Goal: Transaction & Acquisition: Book appointment/travel/reservation

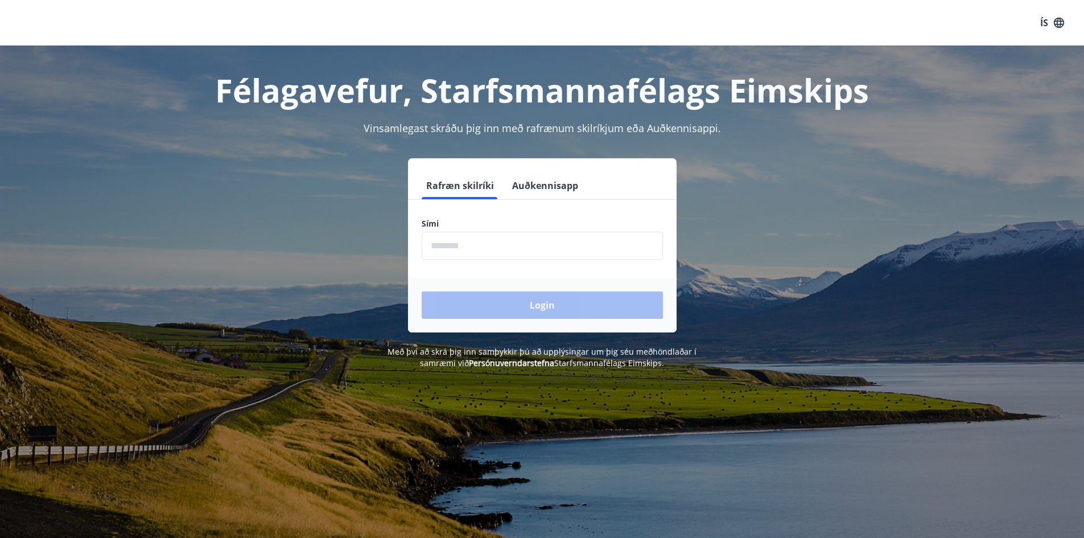
click at [483, 246] on input "phone" at bounding box center [542, 246] width 241 height 28
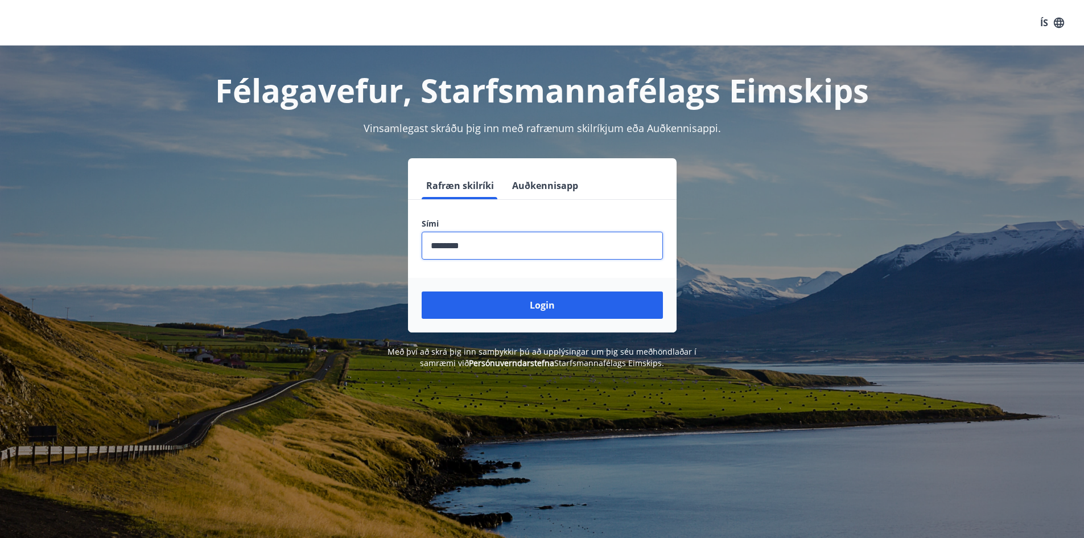
type input "********"
click at [422, 291] on button "Login" at bounding box center [542, 304] width 241 height 27
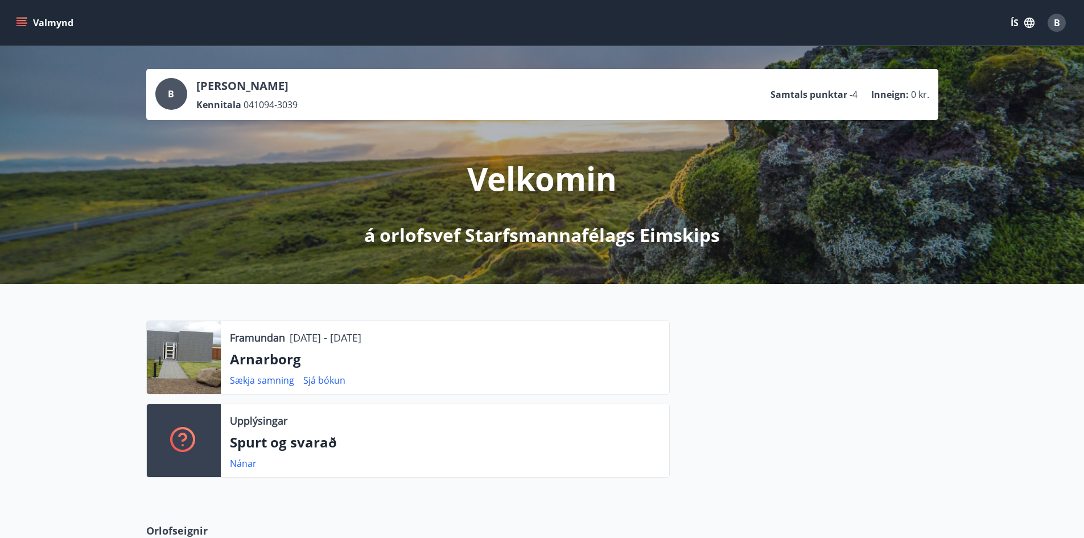
click at [68, 26] on button "Valmynd" at bounding box center [46, 23] width 64 height 20
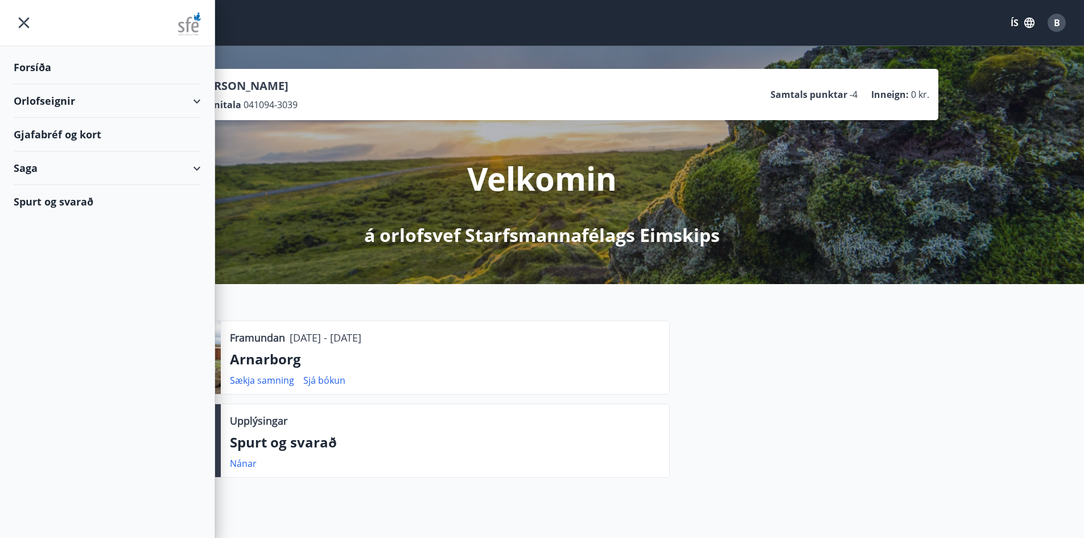
click at [133, 100] on div "Orlofseignir" at bounding box center [107, 101] width 187 height 34
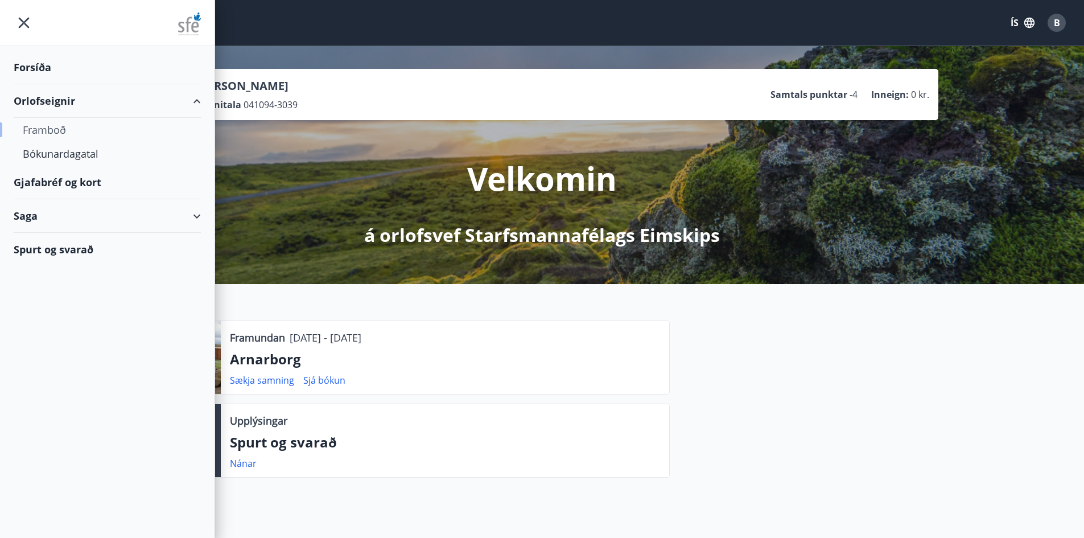
click at [60, 128] on div "Framboð" at bounding box center [107, 130] width 169 height 24
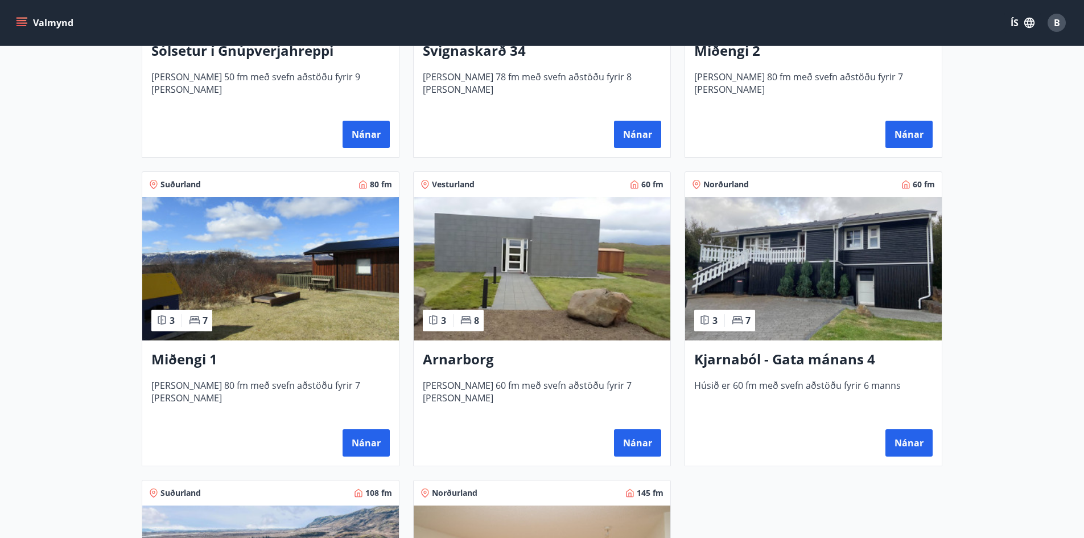
click at [542, 257] on img at bounding box center [542, 268] width 257 height 143
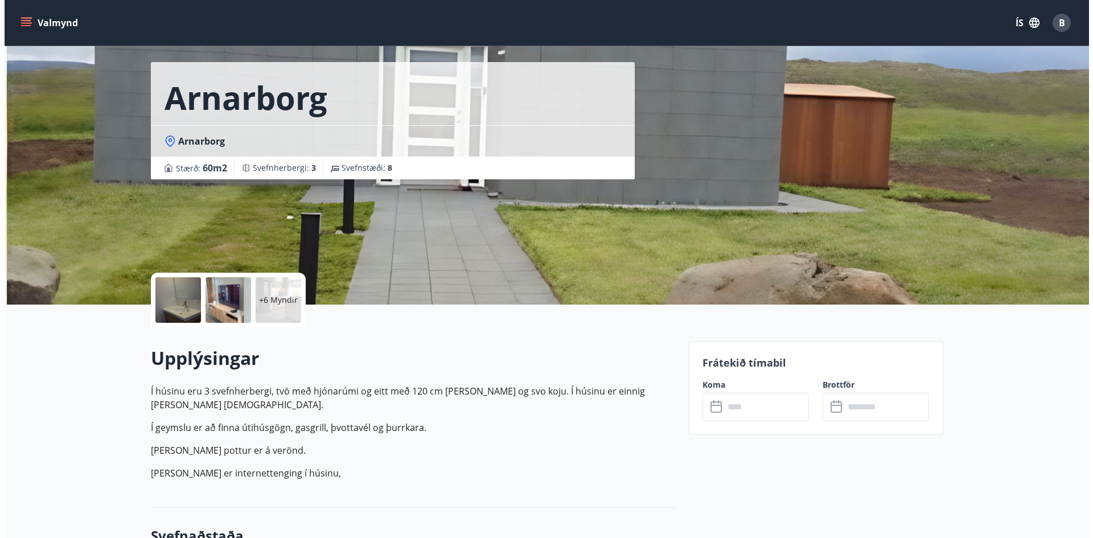
scroll to position [57, 0]
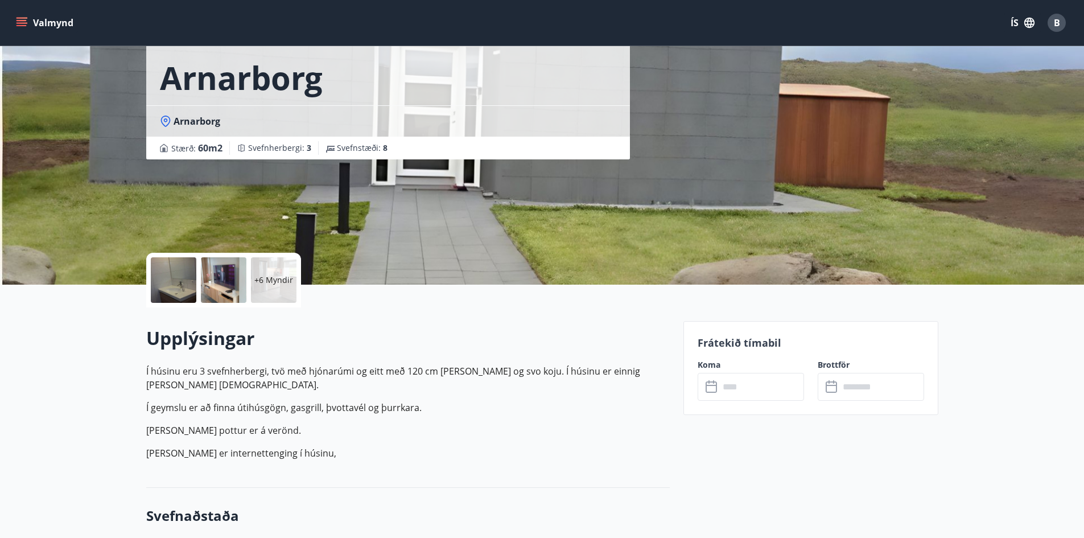
click at [177, 289] on div at bounding box center [174, 280] width 46 height 46
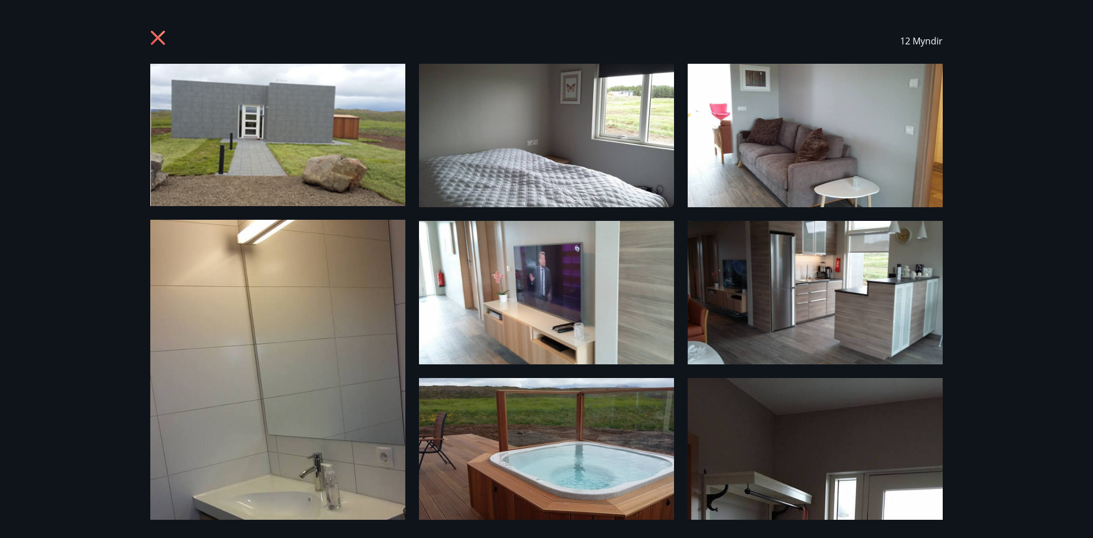
click at [999, 275] on div "12 Myndir" at bounding box center [546, 269] width 1093 height 538
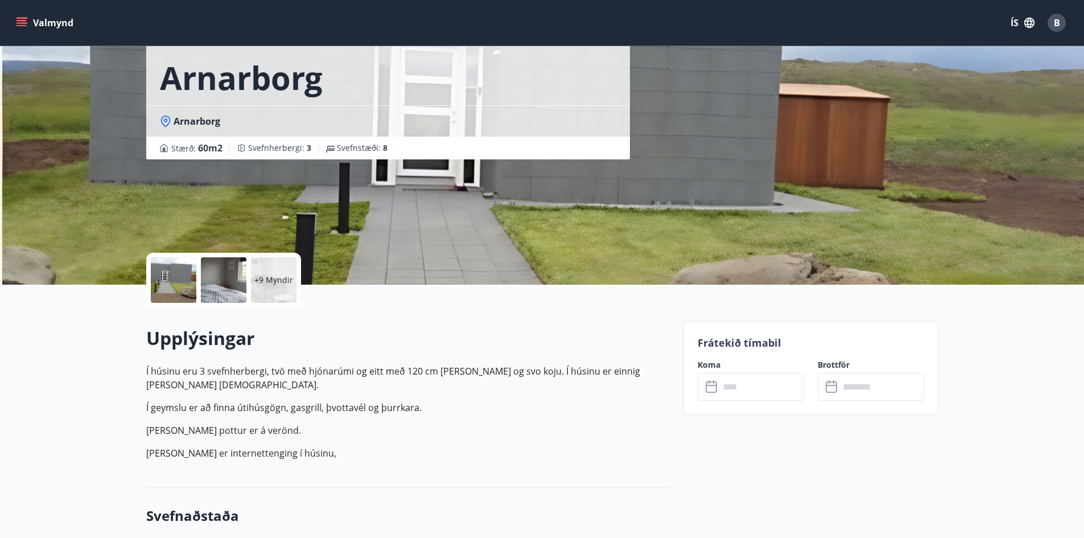
click at [176, 269] on div at bounding box center [174, 280] width 46 height 46
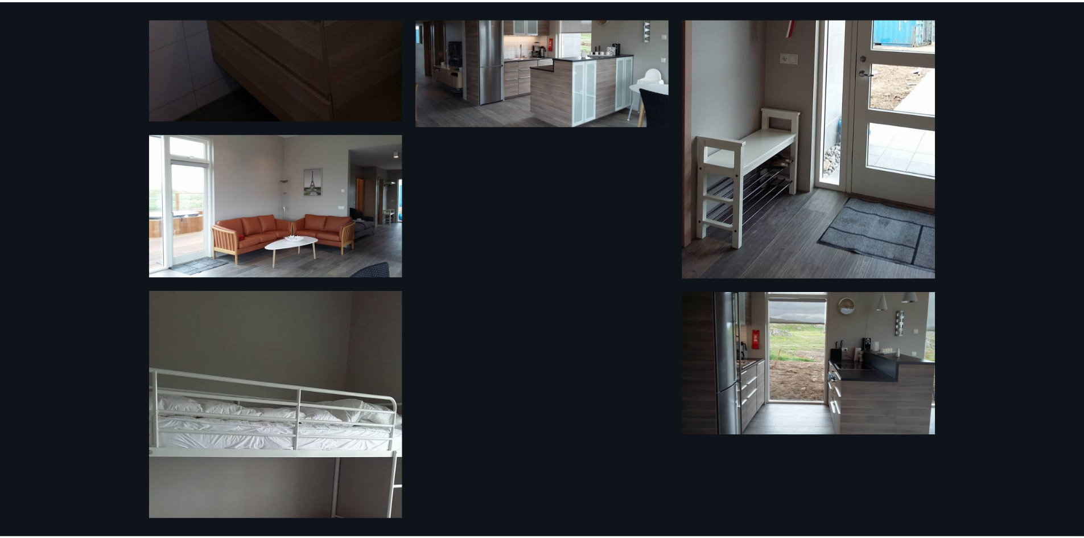
scroll to position [496, 0]
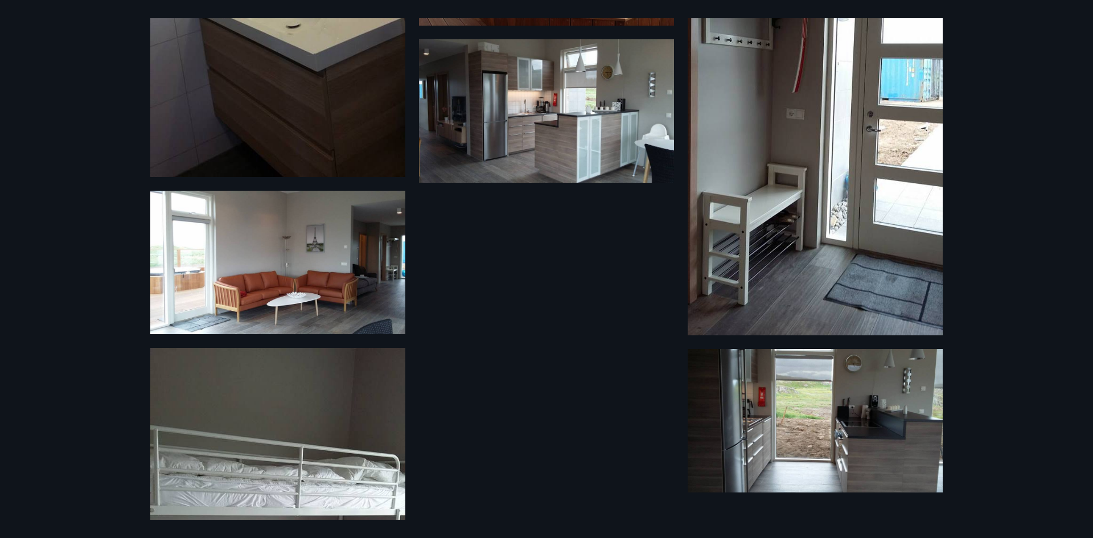
click at [999, 170] on div "12 Myndir" at bounding box center [546, 269] width 1093 height 538
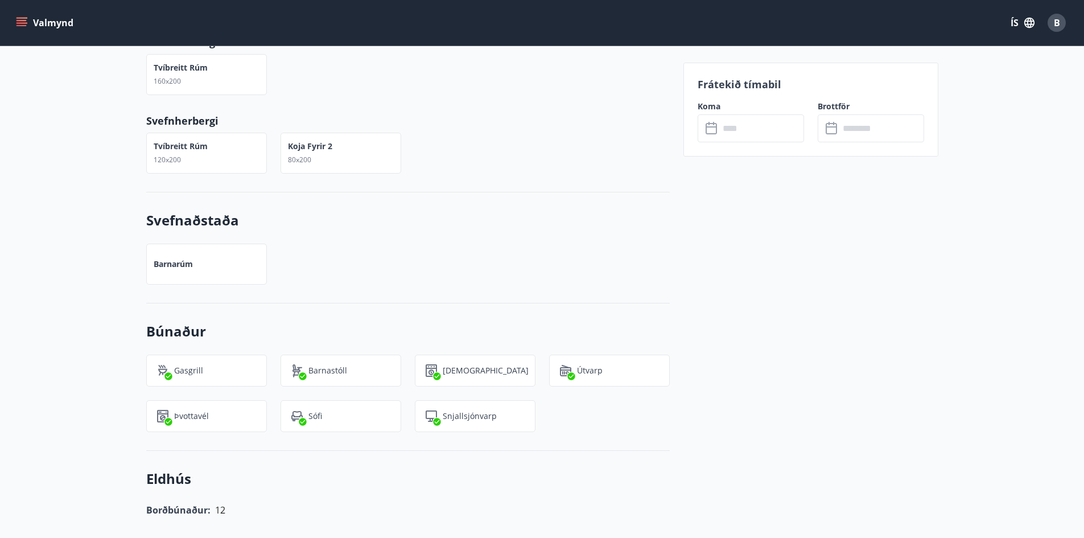
scroll to position [740, 0]
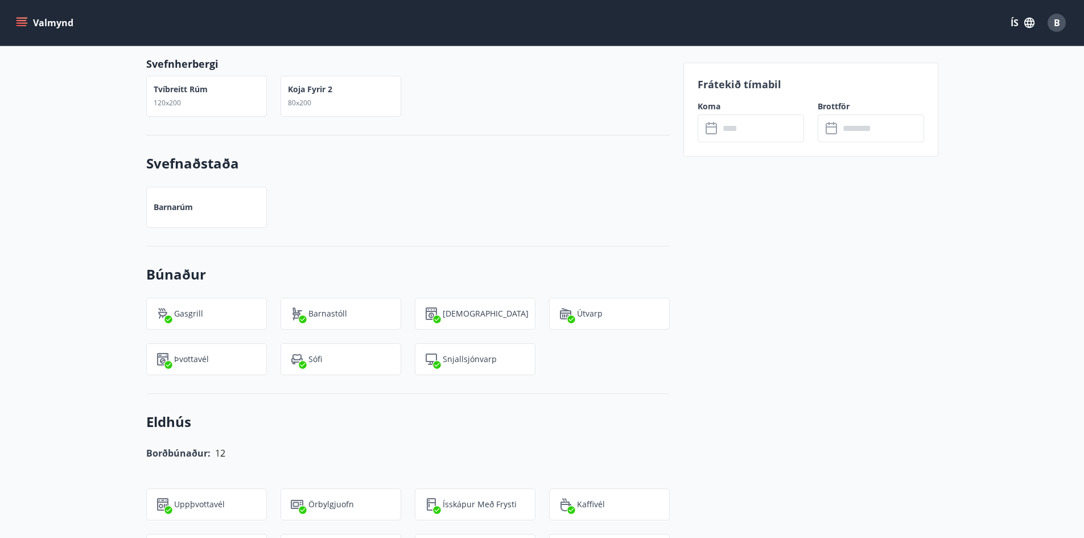
click at [25, 287] on div "+9 Myndir Upplýsingar Í húsinu eru 3 svefnherbergi, tvö með hjónarúmi og eitt m…" at bounding box center [542, 490] width 1084 height 1776
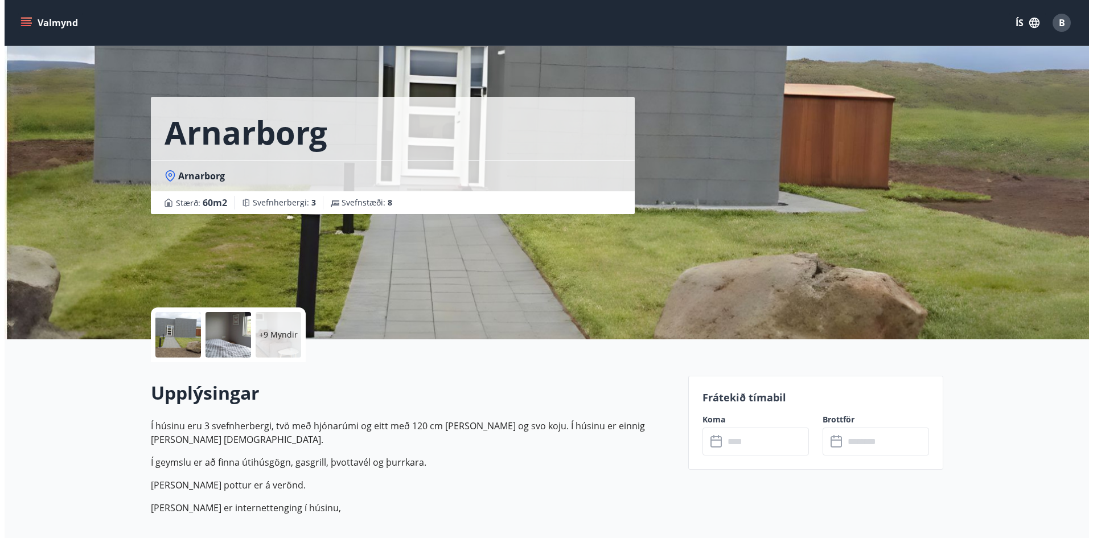
scroll to position [0, 0]
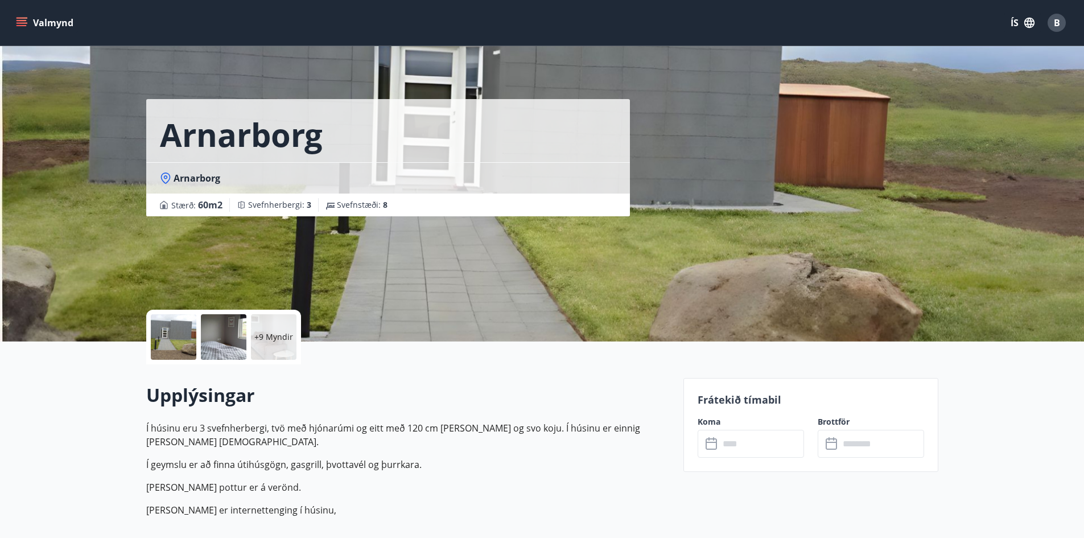
click at [178, 336] on div at bounding box center [174, 337] width 46 height 46
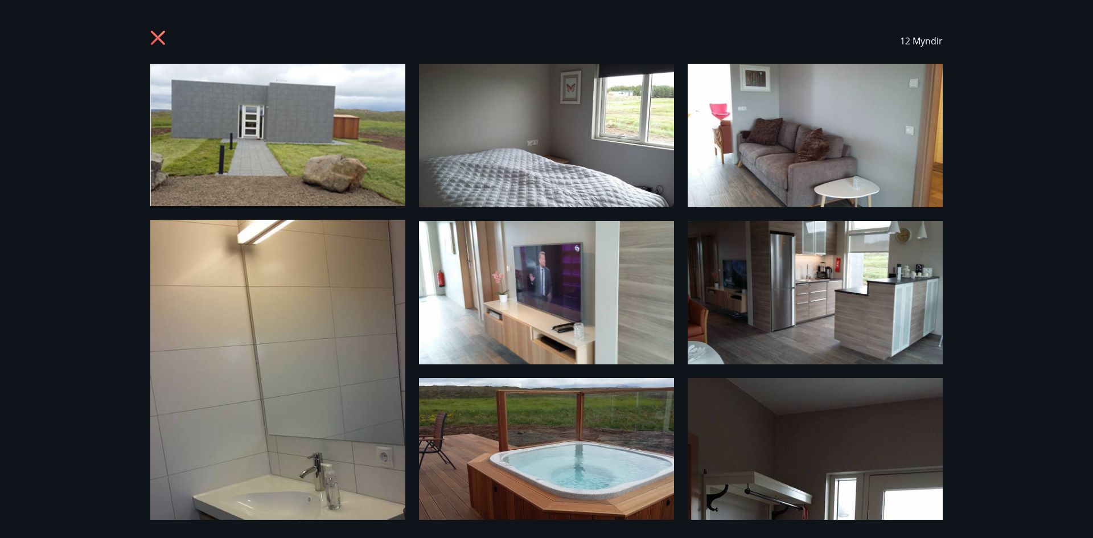
click at [1033, 275] on div "12 Myndir" at bounding box center [546, 269] width 1093 height 538
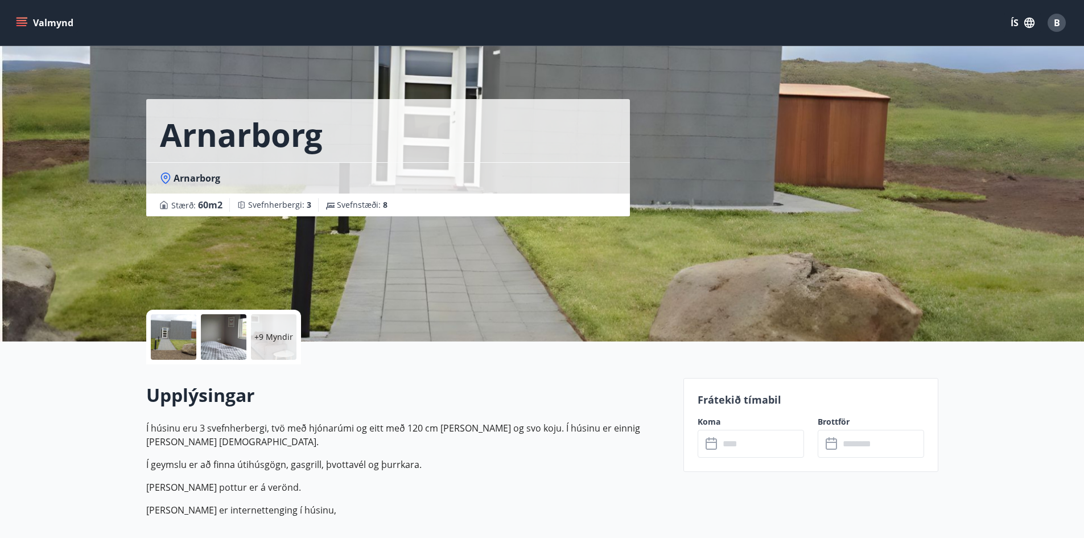
click at [179, 353] on div at bounding box center [174, 337] width 46 height 46
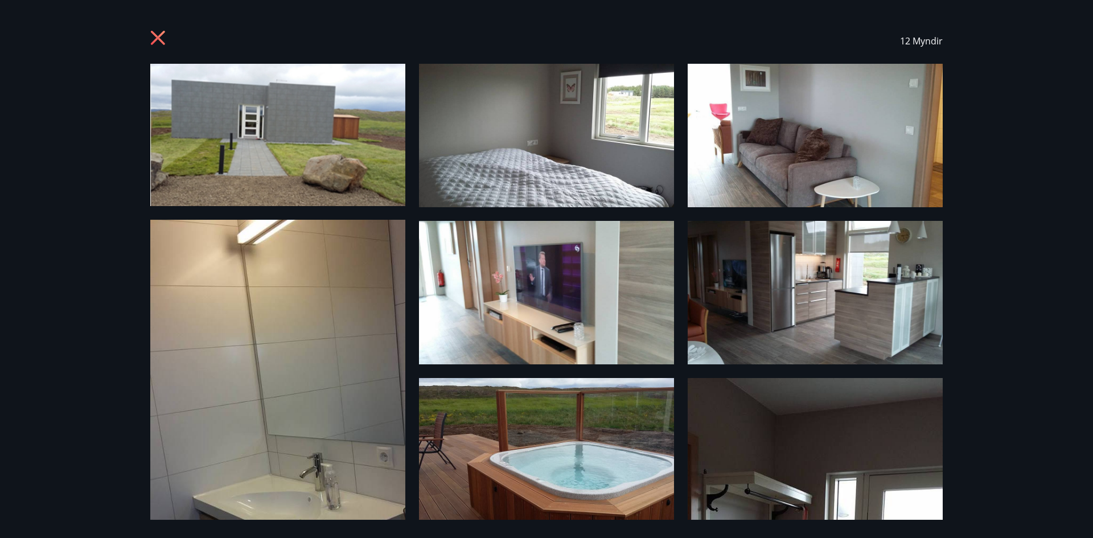
click at [1046, 179] on div "12 Myndir" at bounding box center [546, 269] width 1093 height 538
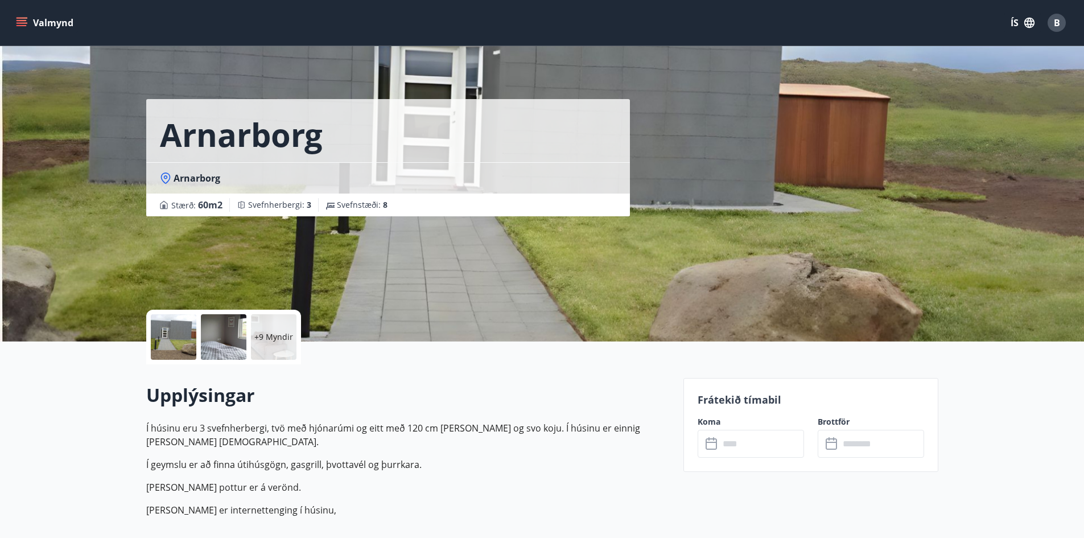
click at [37, 27] on button "Valmynd" at bounding box center [46, 23] width 64 height 20
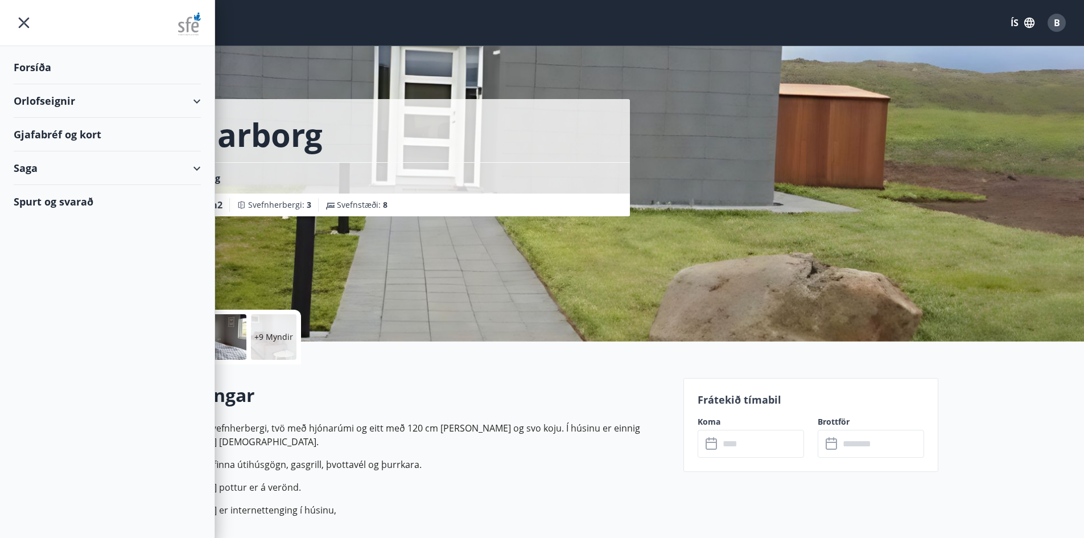
click at [57, 98] on div "Orlofseignir" at bounding box center [107, 101] width 187 height 34
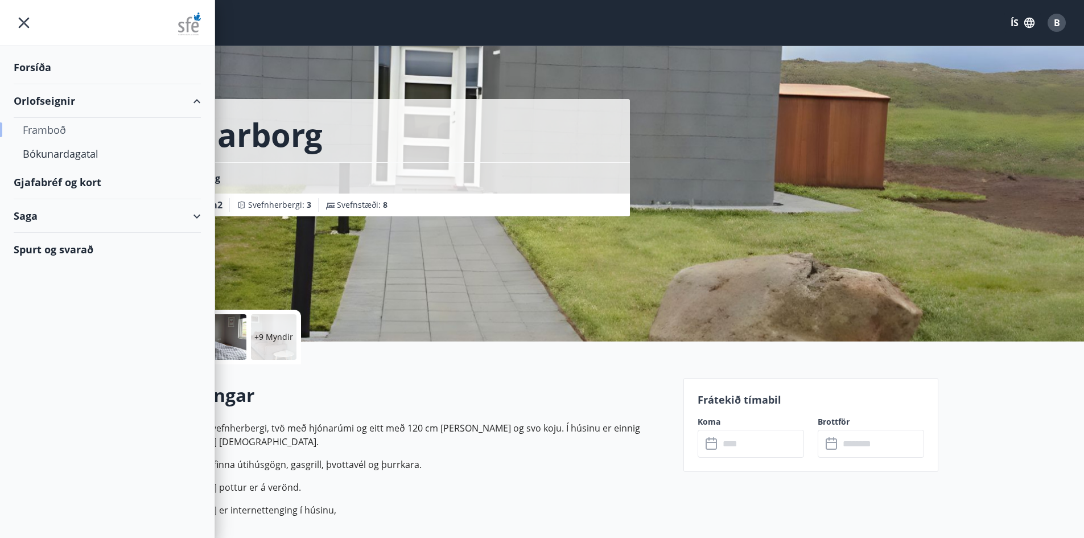
click at [60, 128] on div "Framboð" at bounding box center [107, 130] width 169 height 24
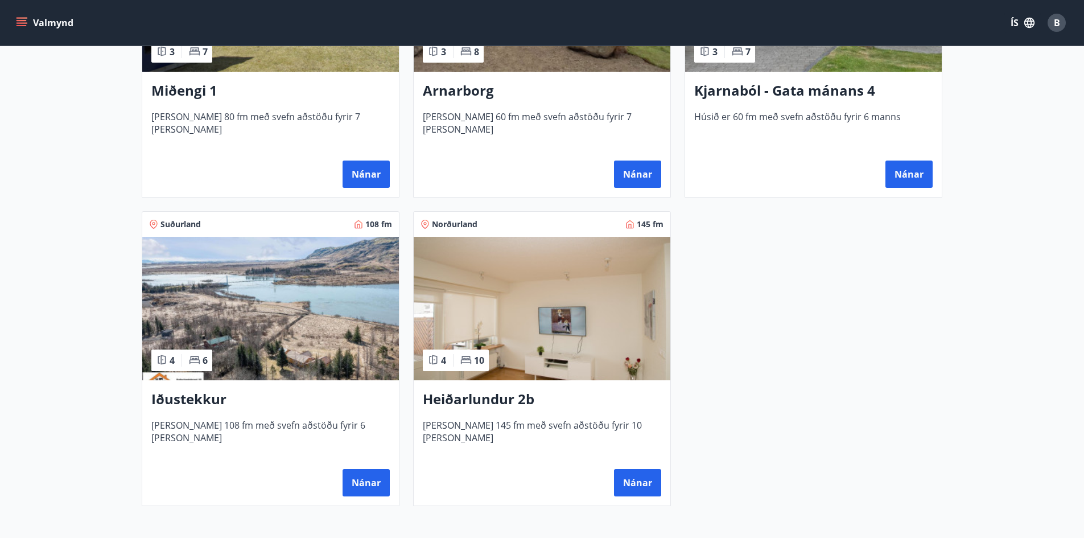
scroll to position [683, 0]
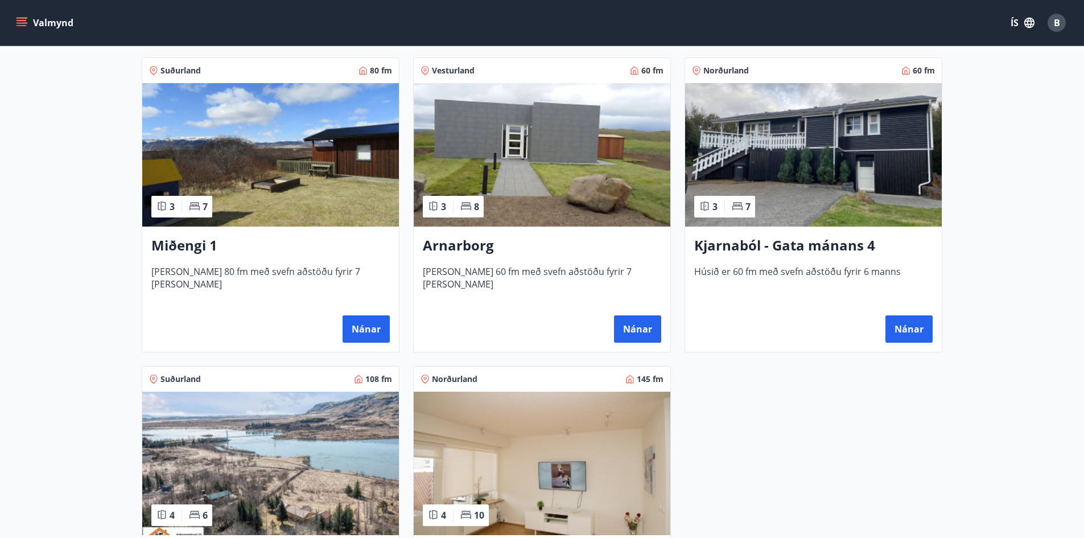
click at [851, 177] on img at bounding box center [813, 154] width 257 height 143
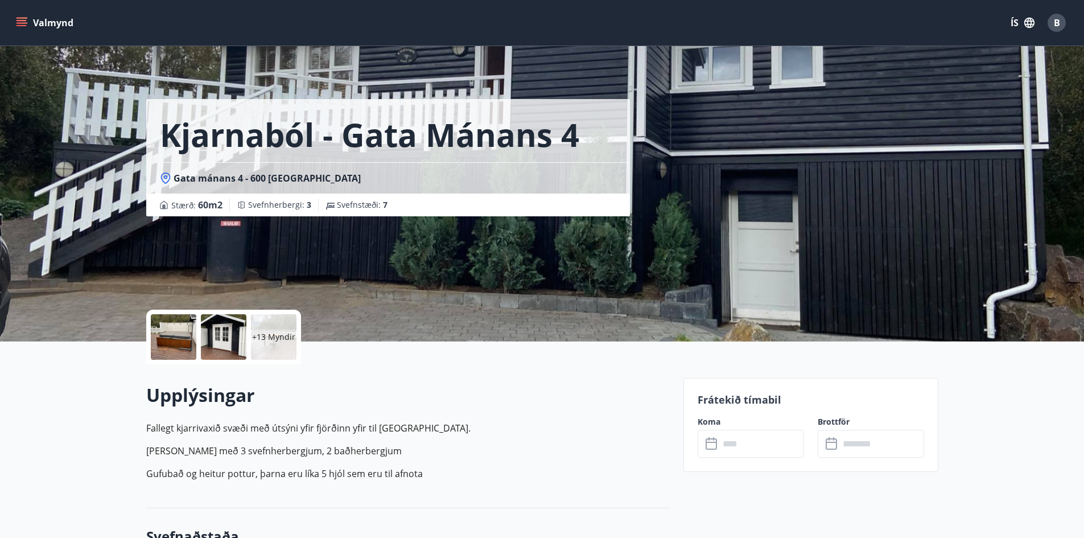
click at [175, 327] on div at bounding box center [174, 337] width 46 height 46
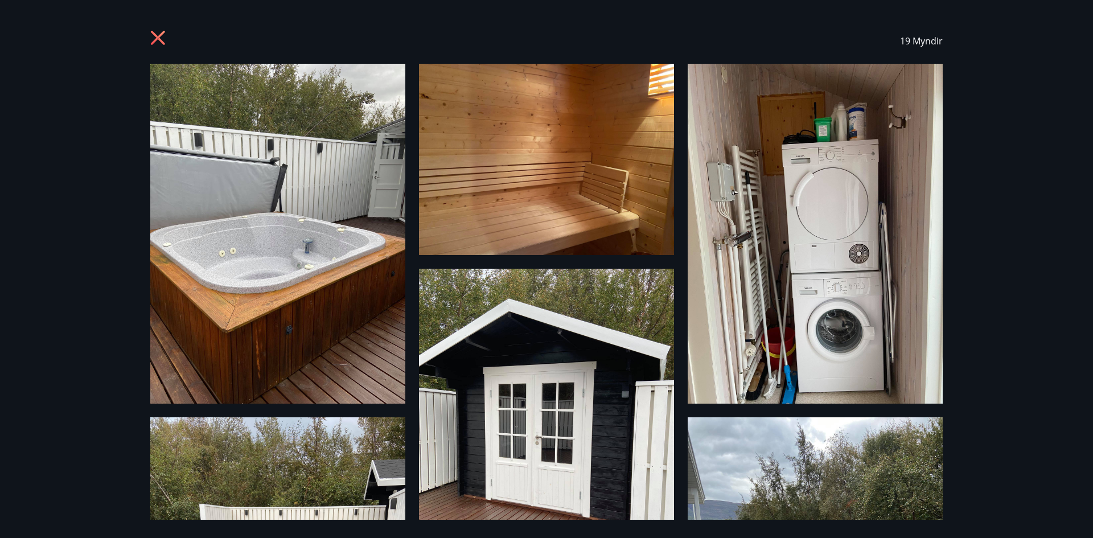
click at [62, 51] on div "19 Myndir" at bounding box center [546, 269] width 1093 height 538
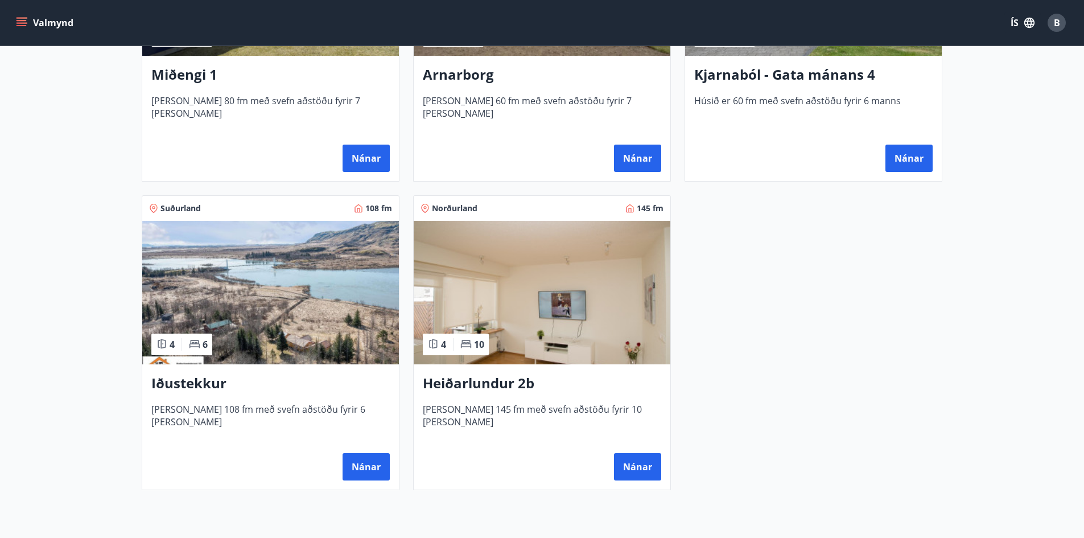
click at [269, 283] on img at bounding box center [270, 292] width 257 height 143
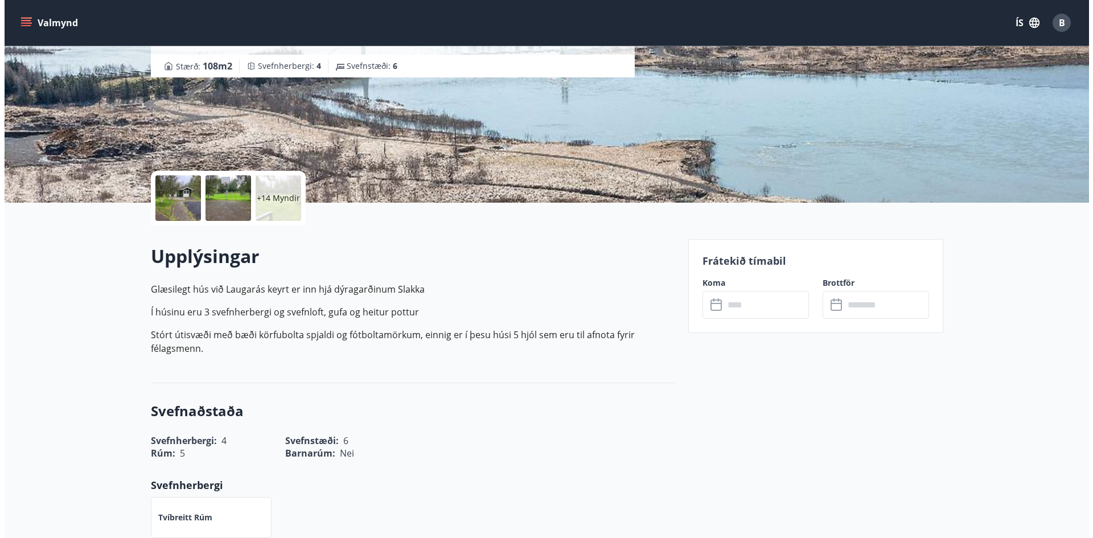
scroll to position [57, 0]
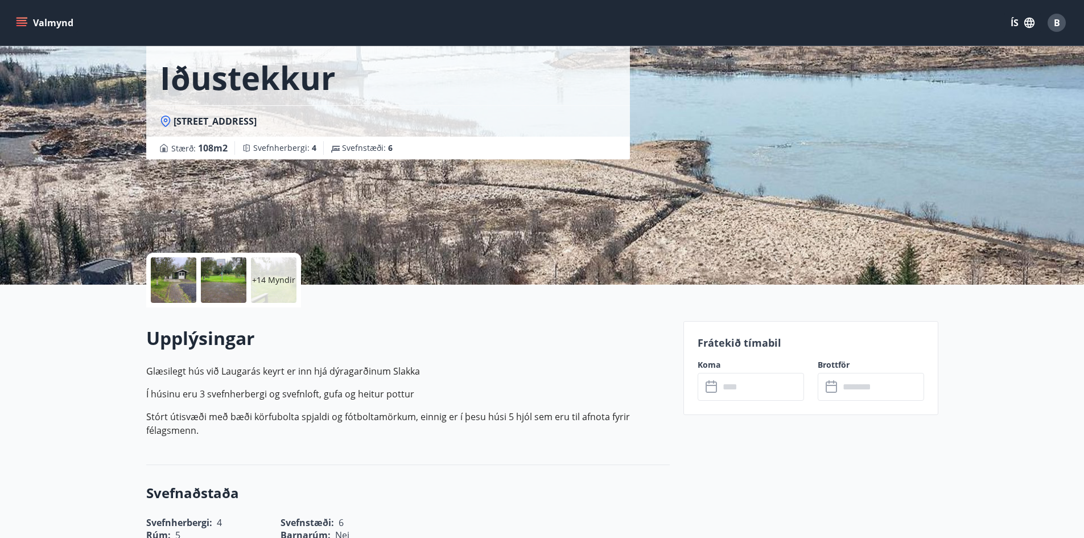
click at [150, 281] on div "+14 Myndir" at bounding box center [223, 280] width 155 height 55
click at [157, 281] on div at bounding box center [174, 280] width 46 height 46
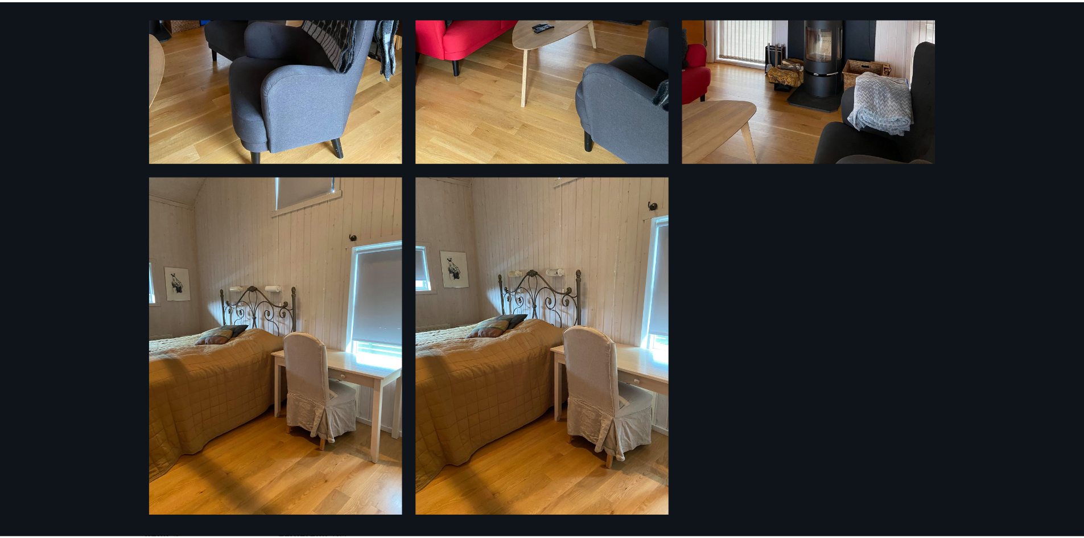
scroll to position [1780, 0]
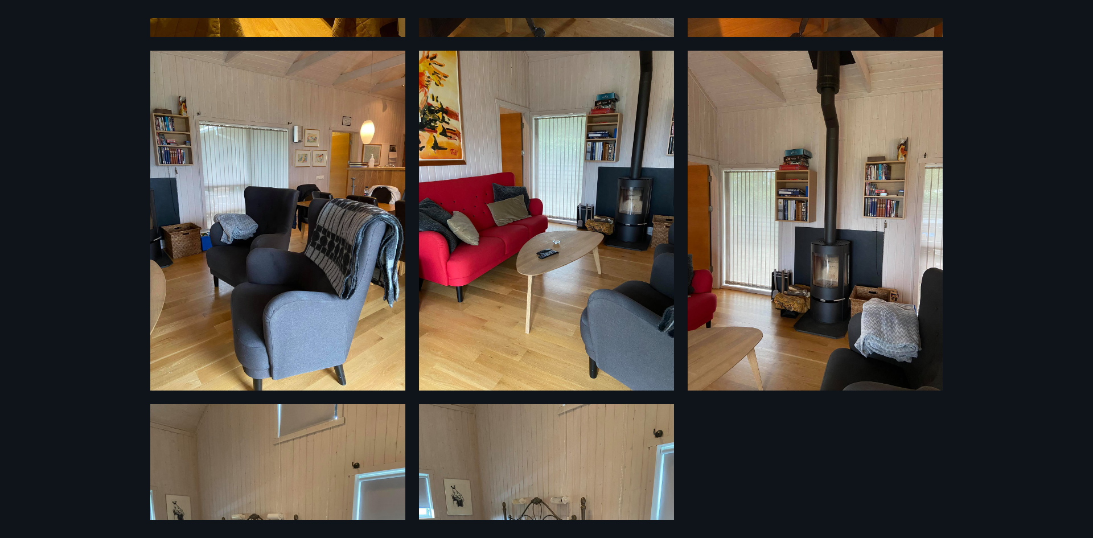
click at [91, 270] on div "20 Myndir" at bounding box center [546, 269] width 1093 height 538
